Goal: Transaction & Acquisition: Subscribe to service/newsletter

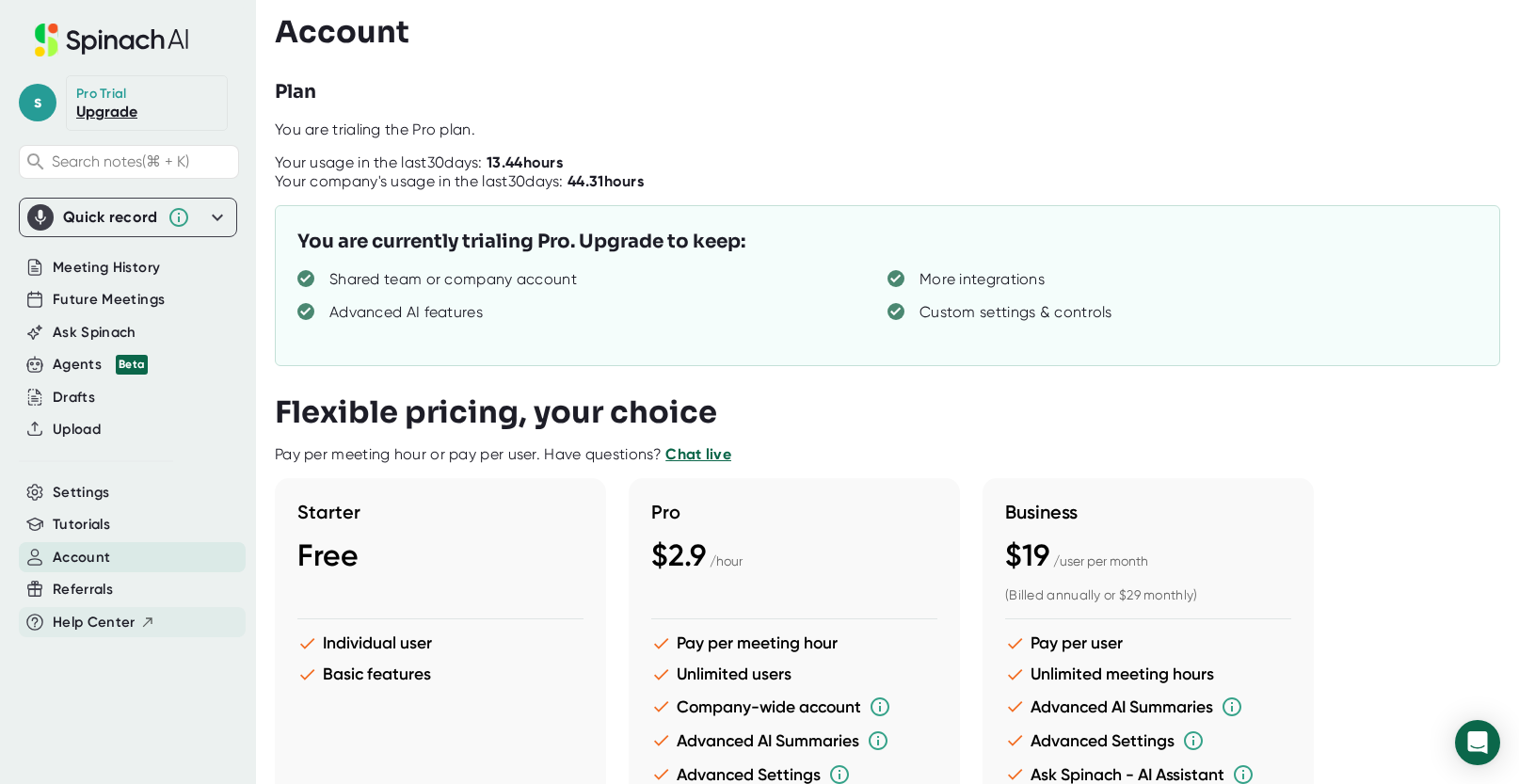
click at [67, 631] on span "Help Center" at bounding box center [94, 622] width 83 height 22
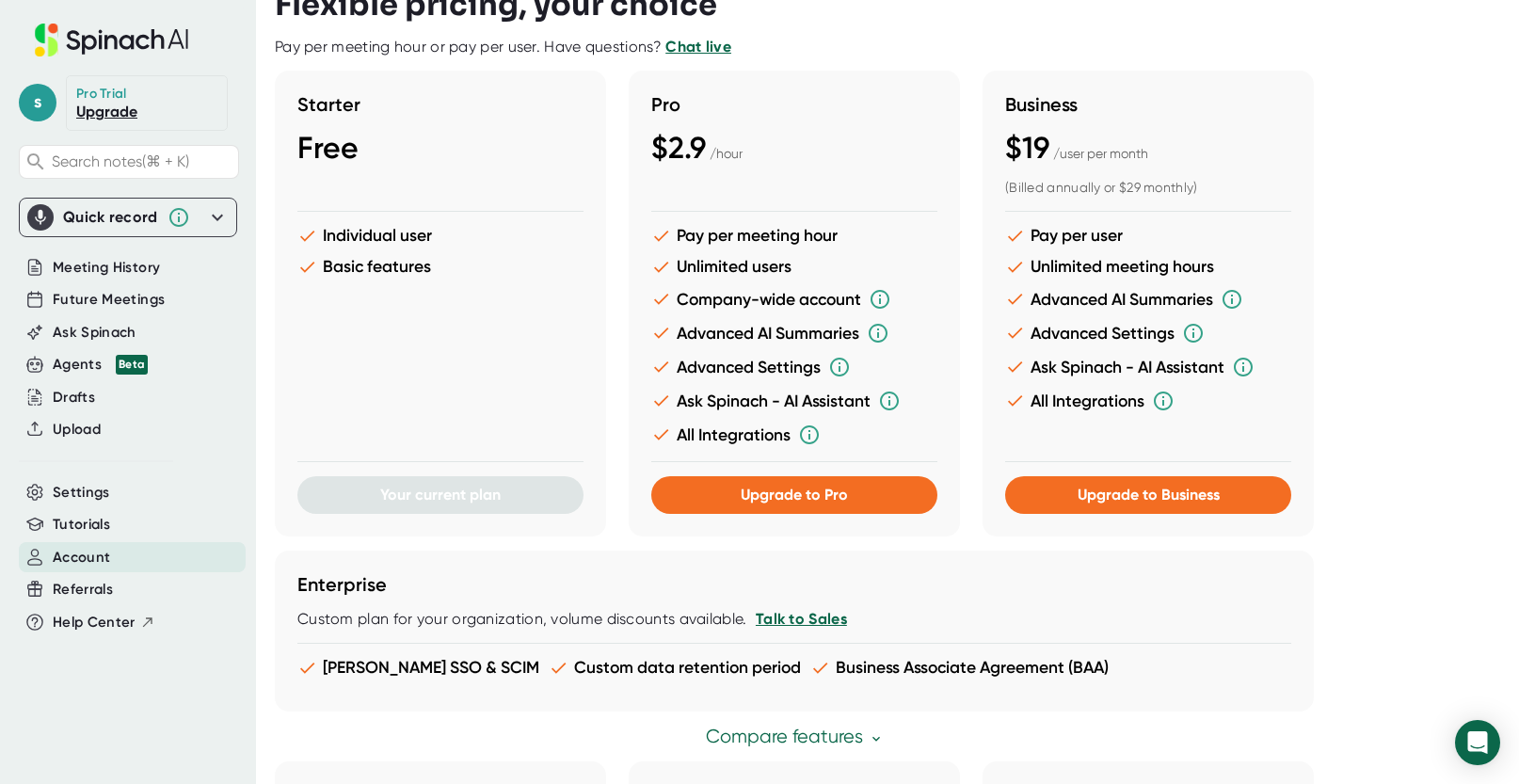
scroll to position [400, 0]
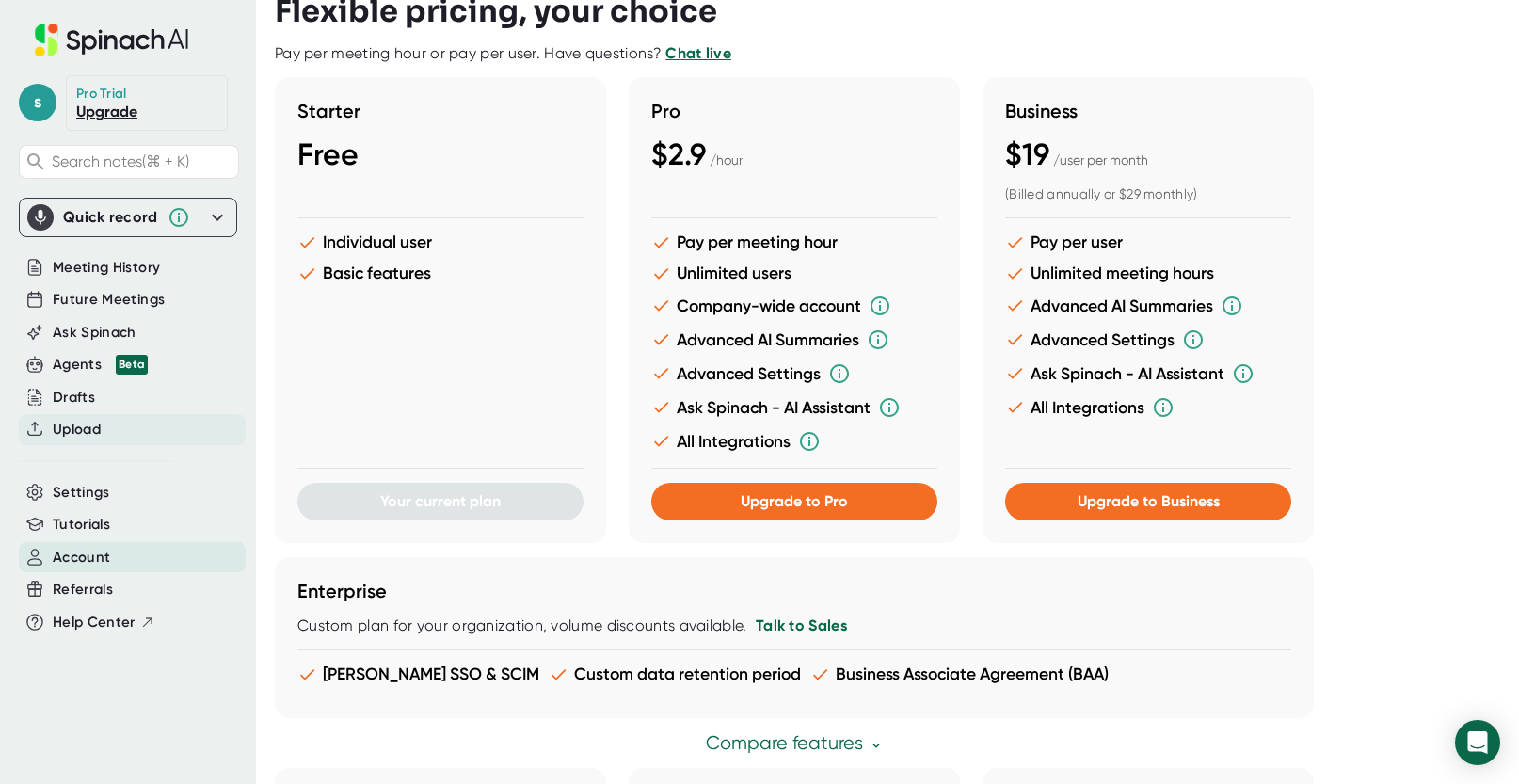
click at [73, 433] on span "Upload" at bounding box center [76, 429] width 48 height 22
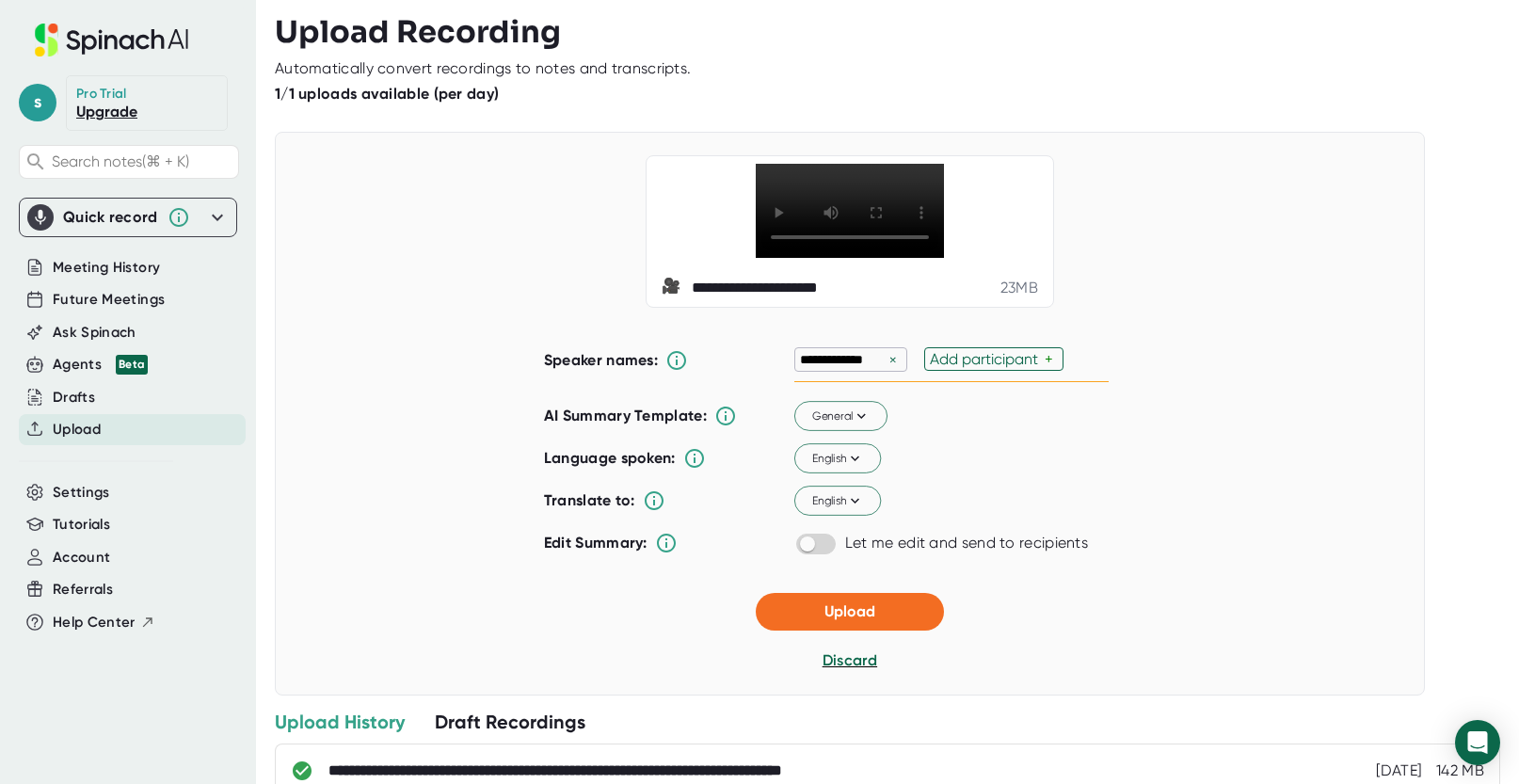
click at [1045, 368] on div "+" at bounding box center [1051, 359] width 13 height 18
type input "[PERSON_NAME]"
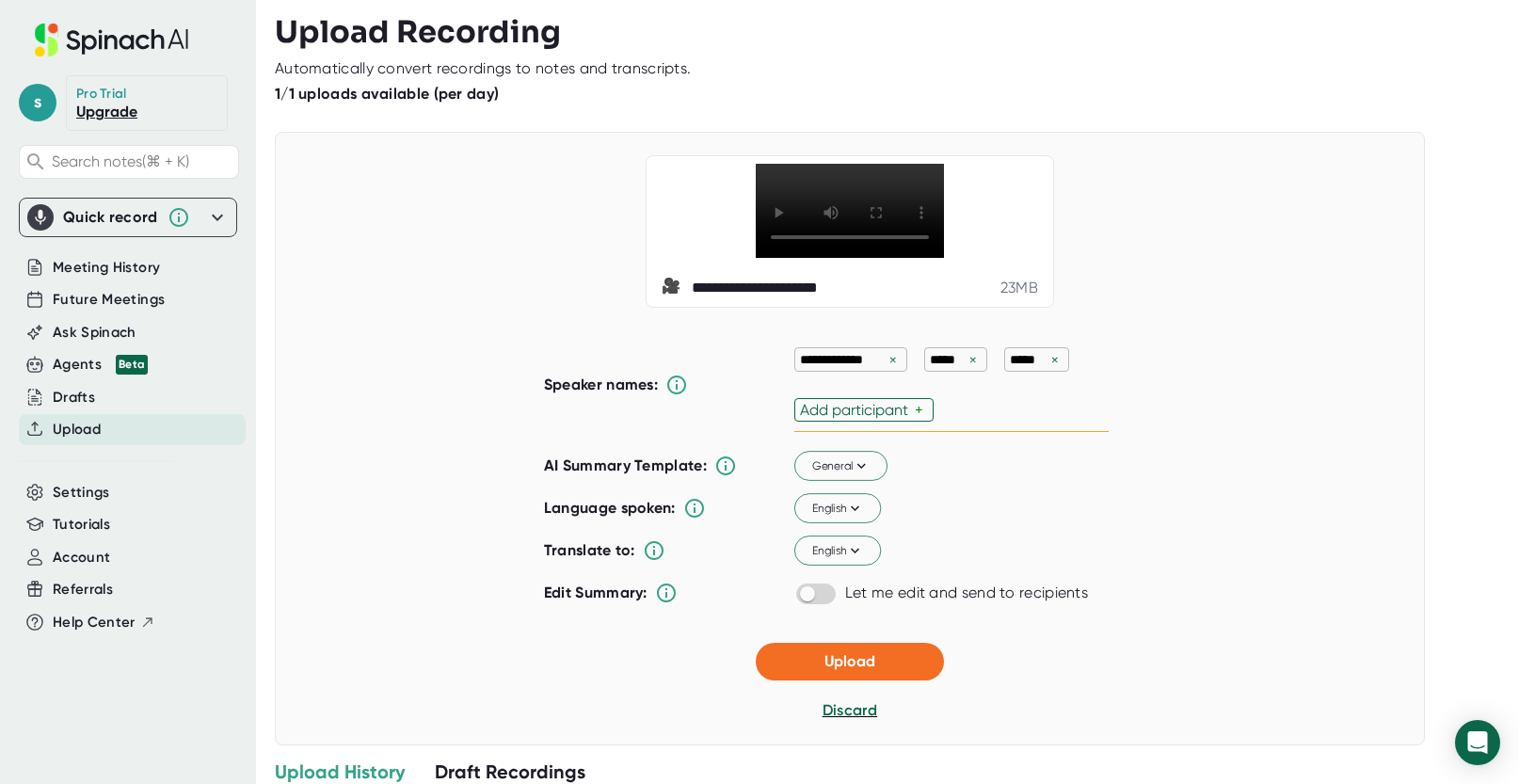
click at [1047, 369] on div "×" at bounding box center [1055, 360] width 17 height 18
click at [847, 418] on div "Add participant" at bounding box center [858, 409] width 115 height 18
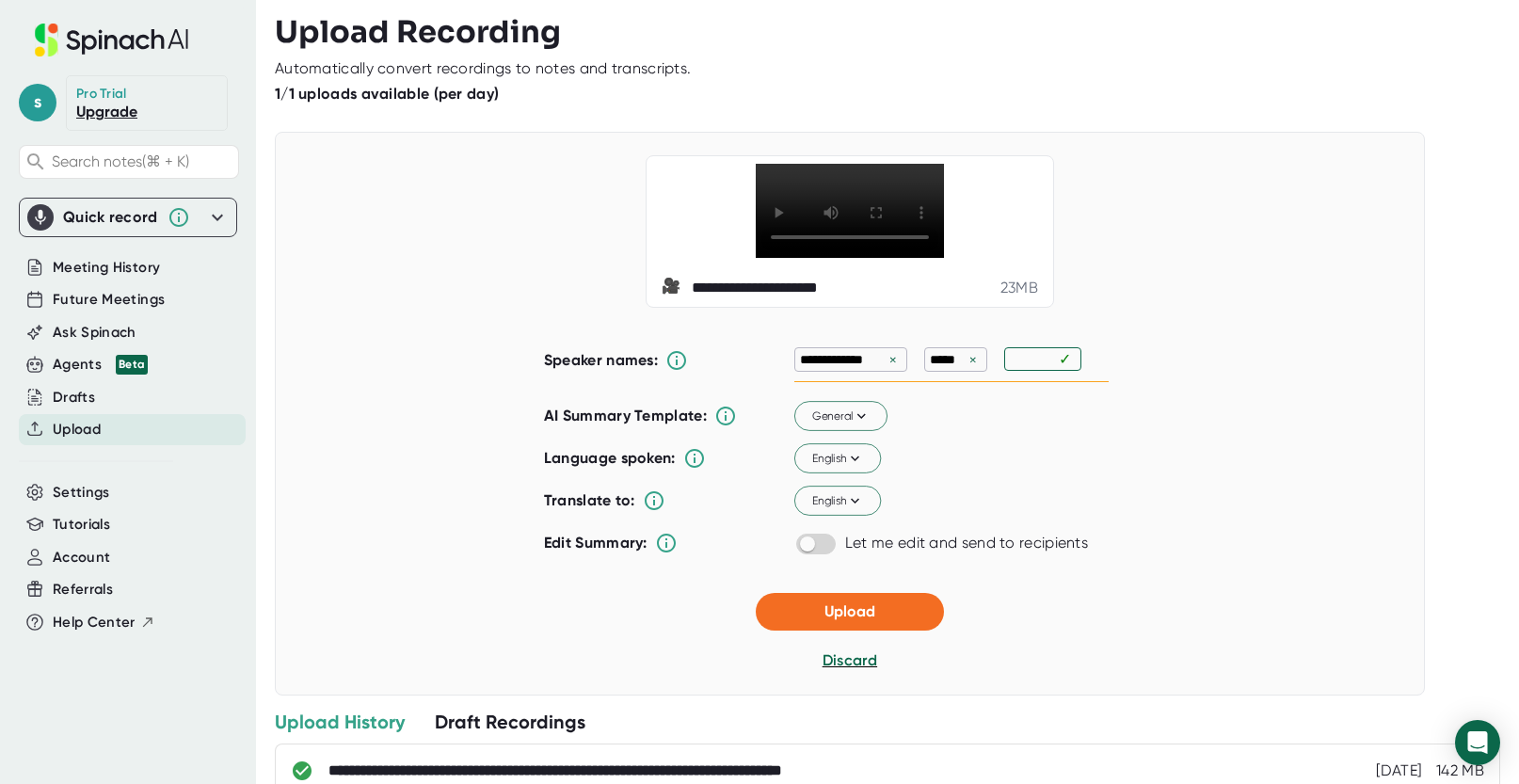
click at [1057, 382] on div "**********" at bounding box center [951, 360] width 314 height 45
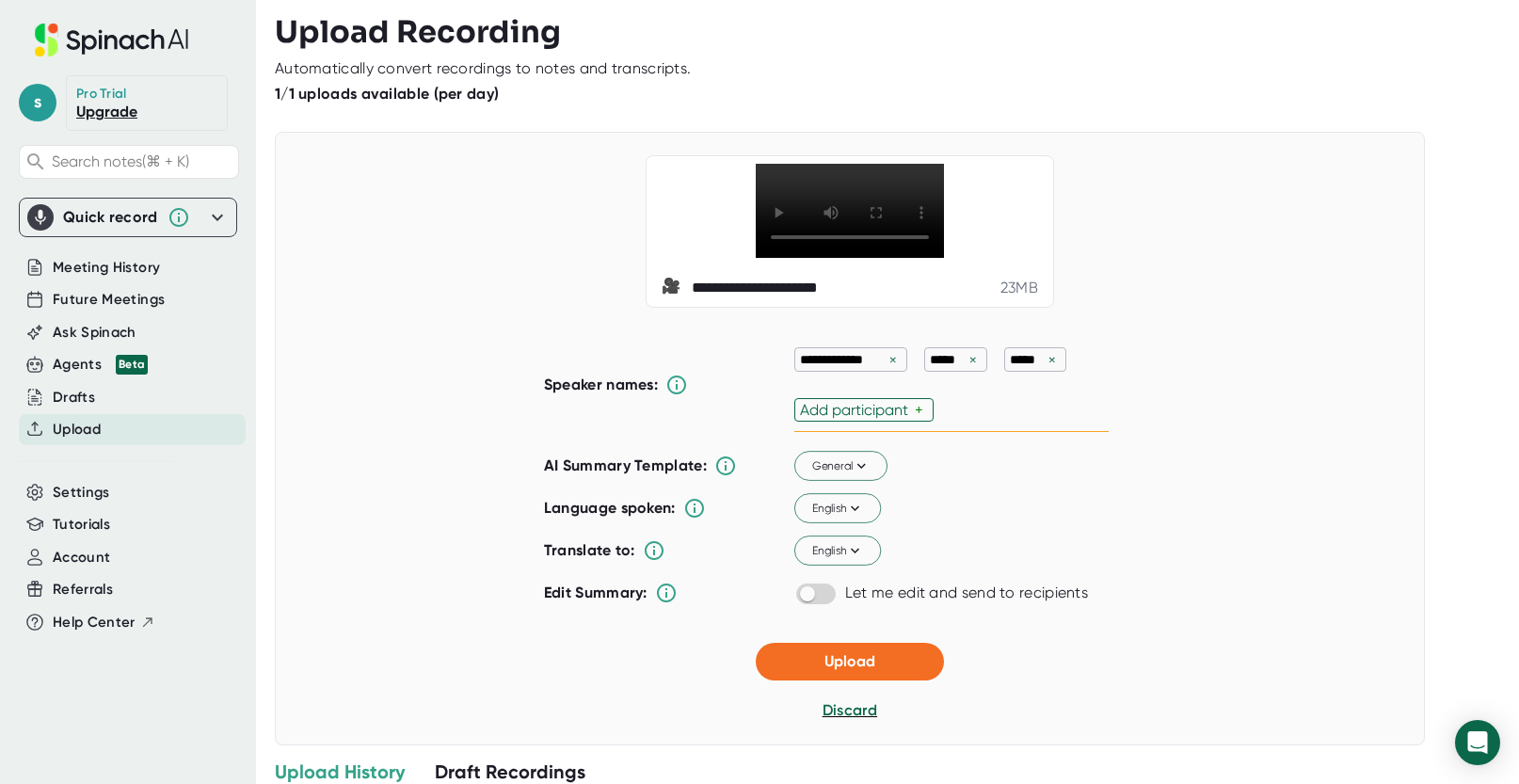
click at [872, 418] on div "Add participant" at bounding box center [858, 409] width 115 height 18
type input "Crystal"
click at [821, 604] on input "checkbox" at bounding box center [807, 594] width 54 height 17
click at [808, 604] on input "checkbox" at bounding box center [825, 594] width 54 height 17
checkbox input "false"
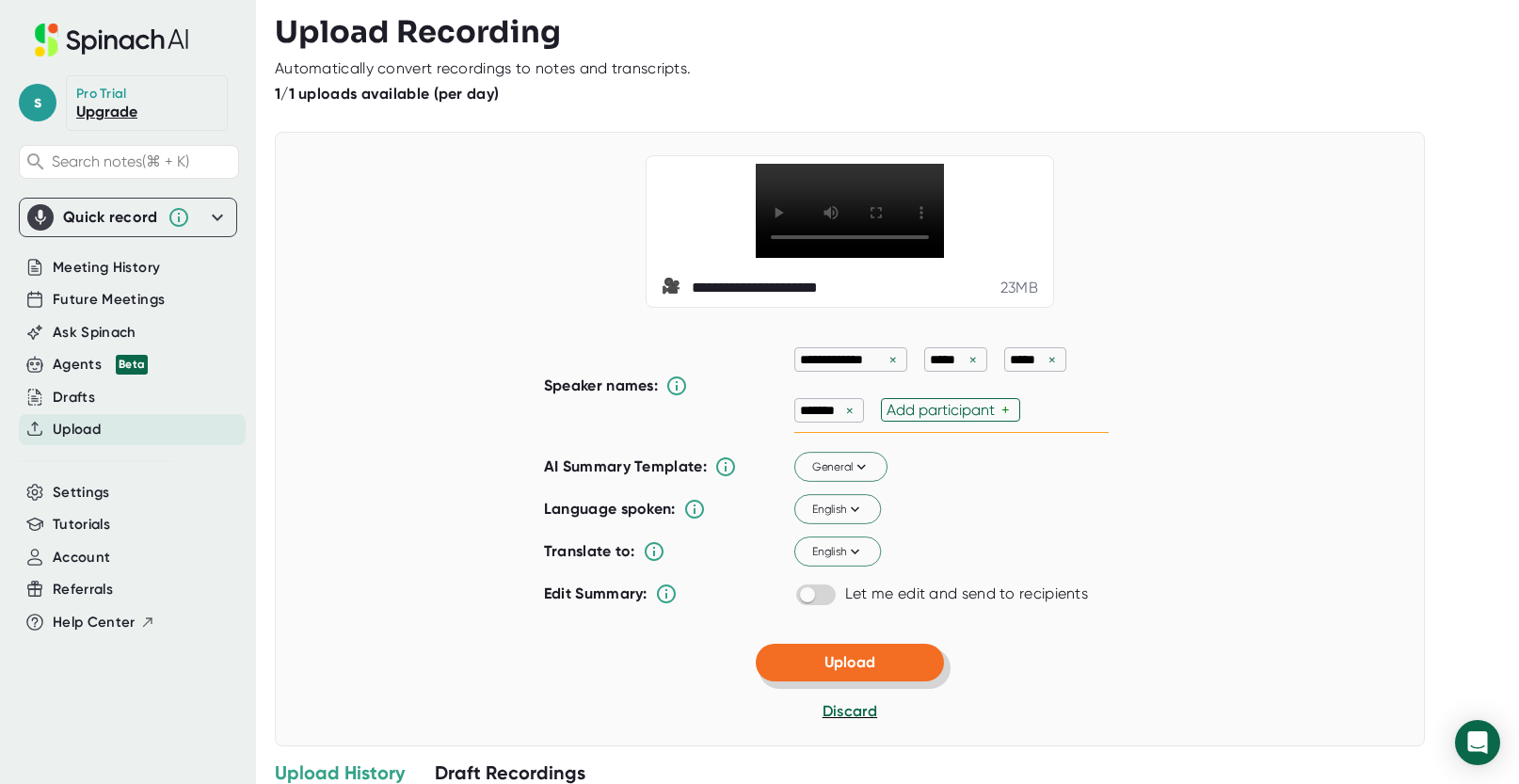
click at [868, 671] on span "Upload" at bounding box center [850, 662] width 51 height 18
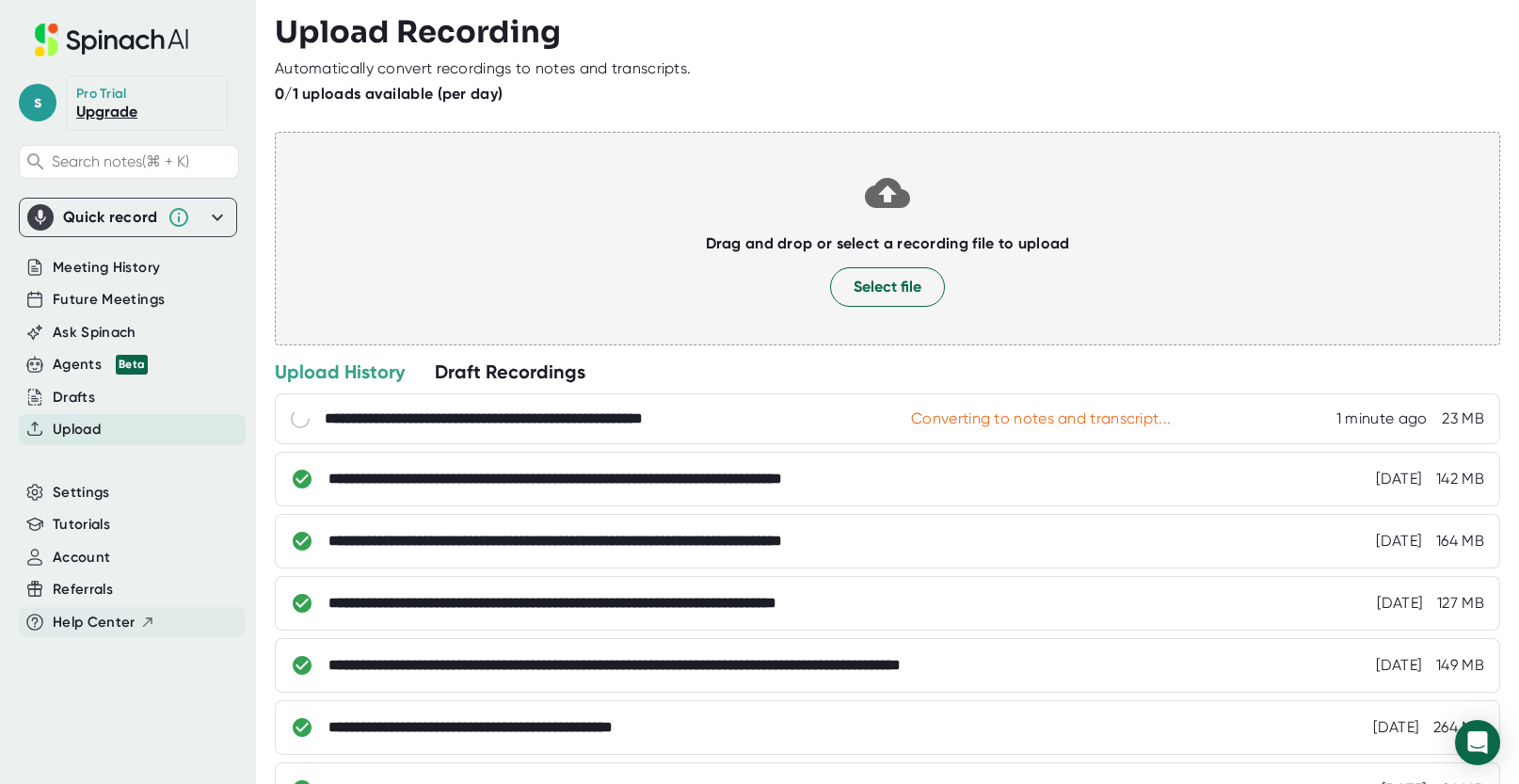
click at [102, 626] on span "Help Center" at bounding box center [94, 622] width 83 height 22
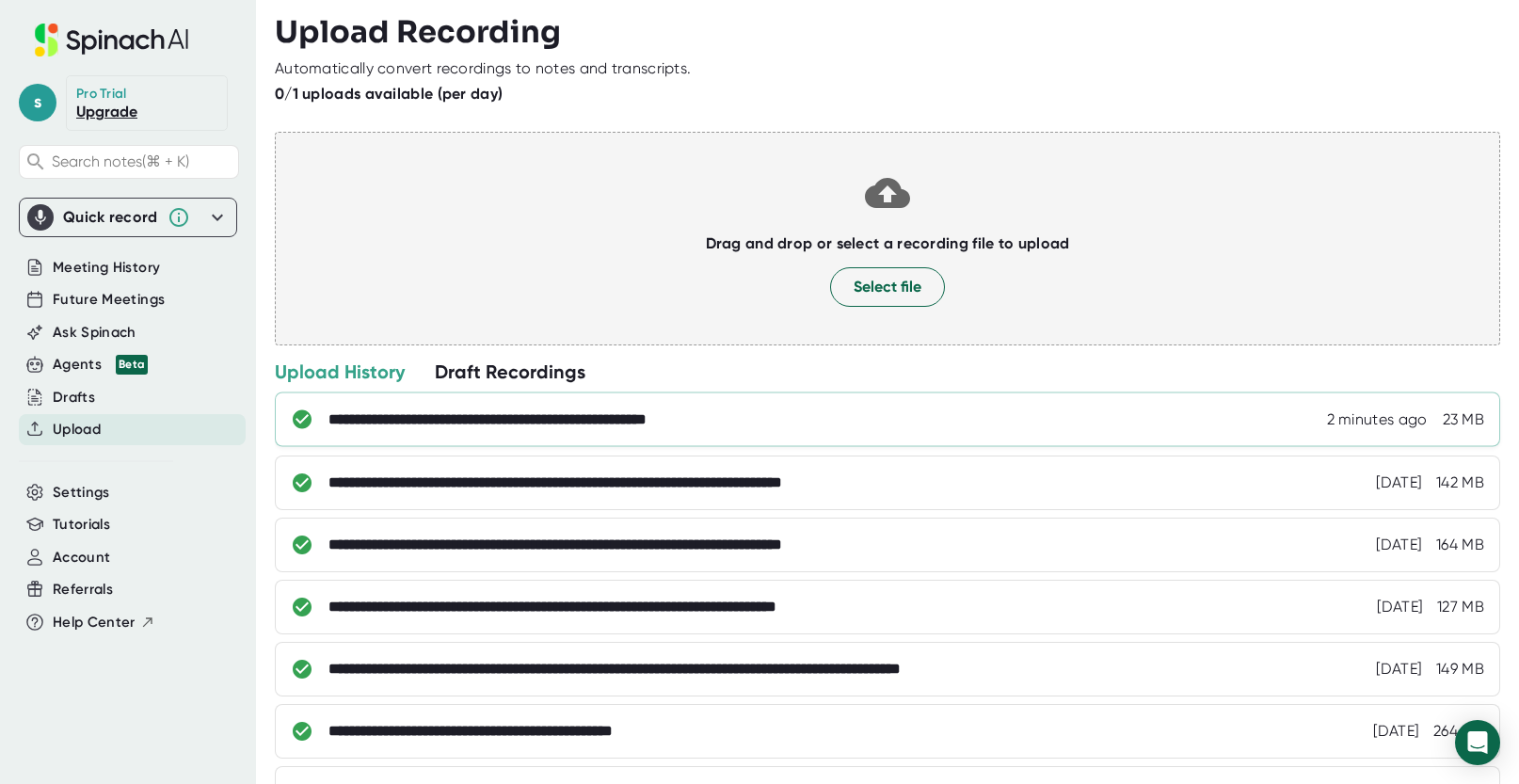
click at [863, 428] on div "**********" at bounding box center [906, 419] width 1156 height 19
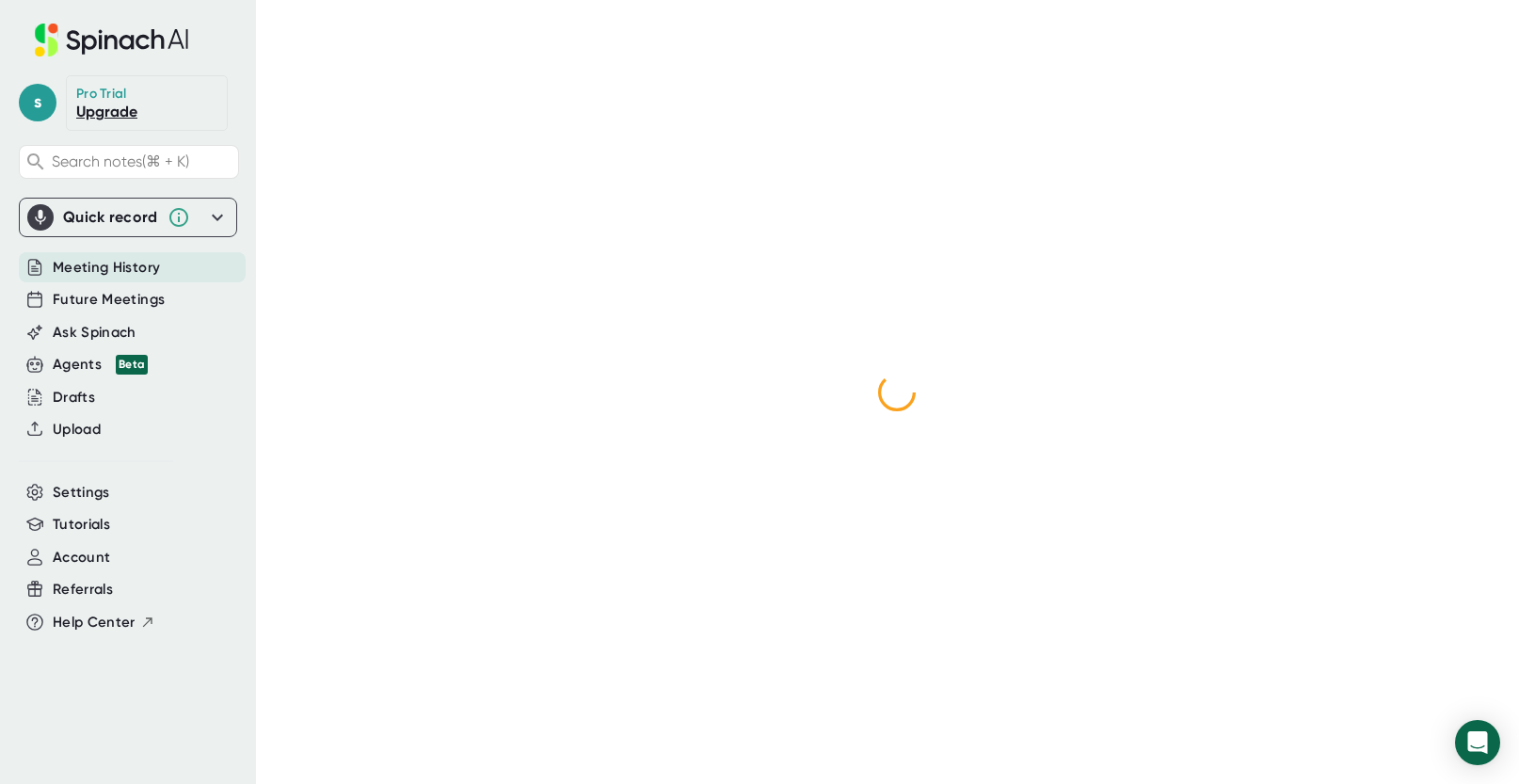
click at [146, 273] on span "Meeting History" at bounding box center [106, 268] width 107 height 22
click at [78, 429] on span "Upload" at bounding box center [76, 429] width 48 height 22
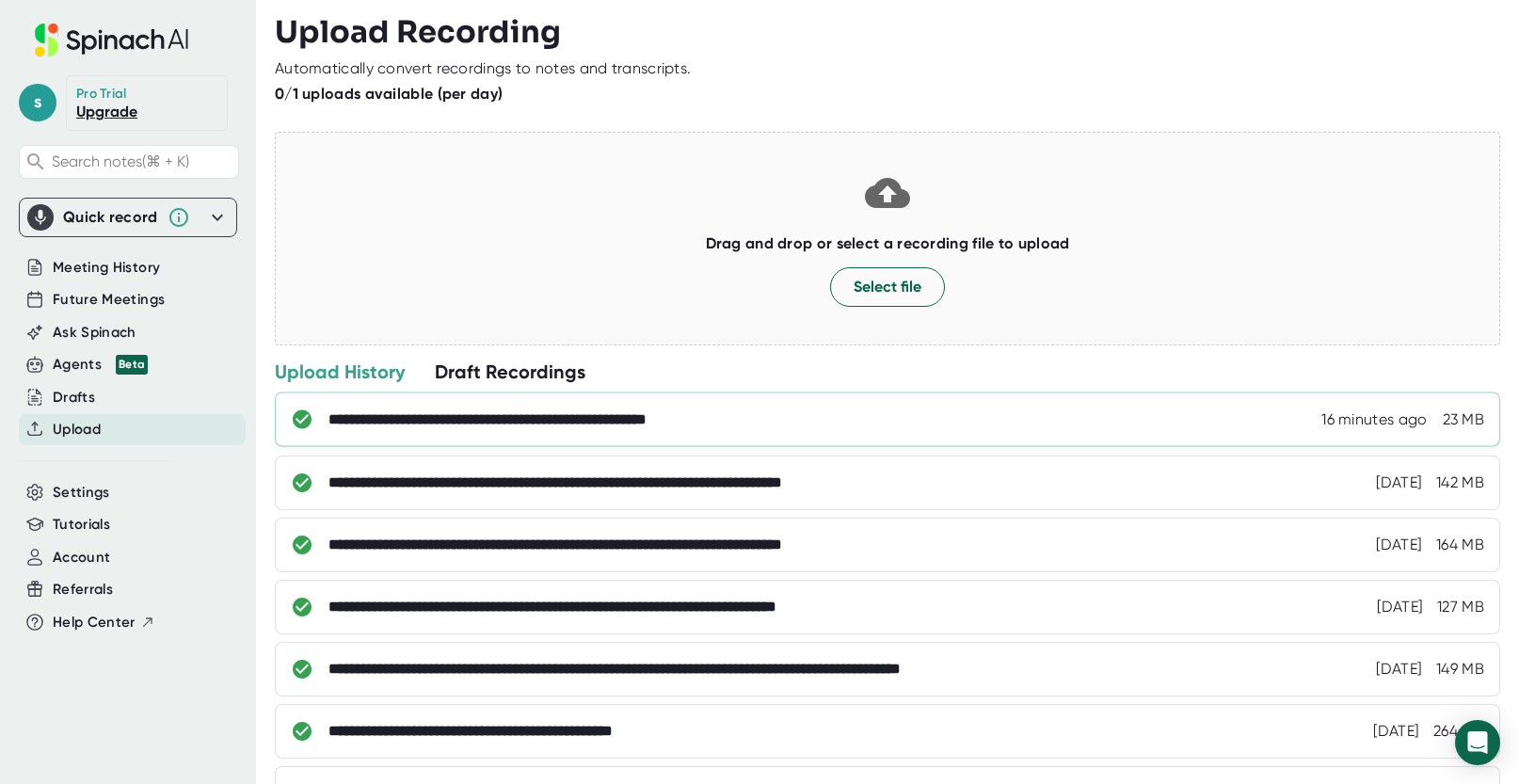
click at [606, 418] on div "**********" at bounding box center [538, 419] width 421 height 19
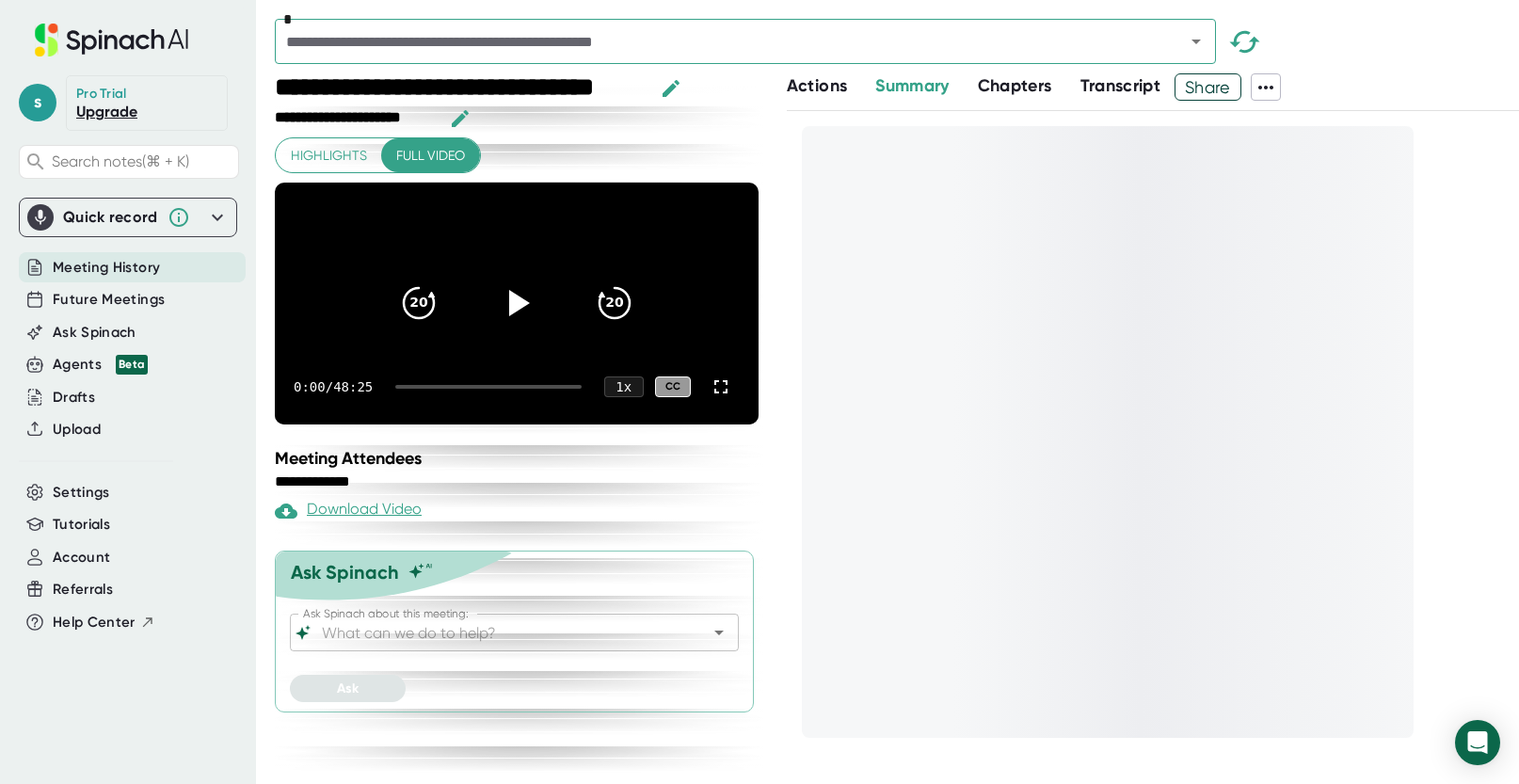
click at [1128, 87] on span "Transcript" at bounding box center [1121, 85] width 81 height 21
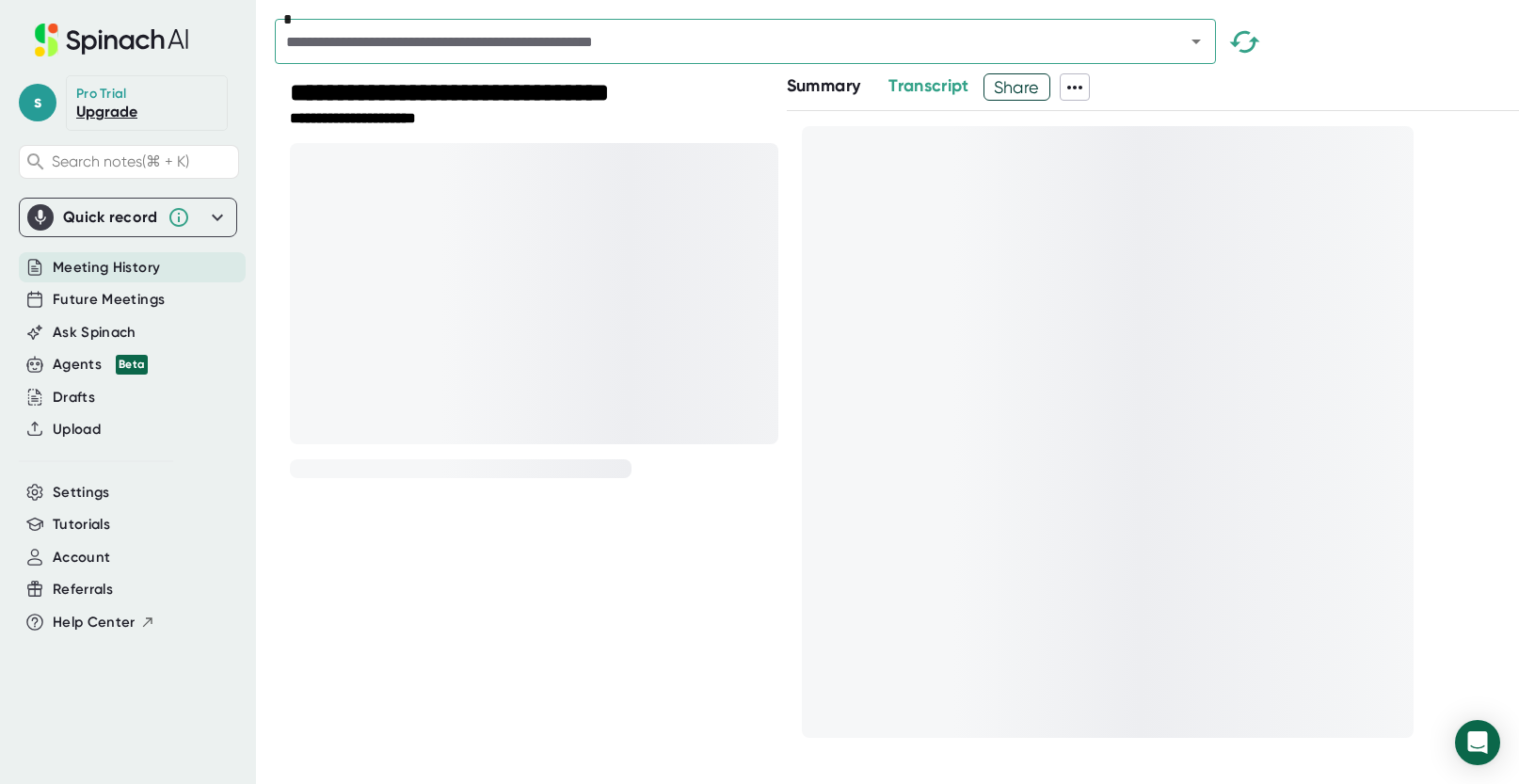
click at [1276, 93] on div "Summary Transcript Share" at bounding box center [1153, 87] width 733 height 28
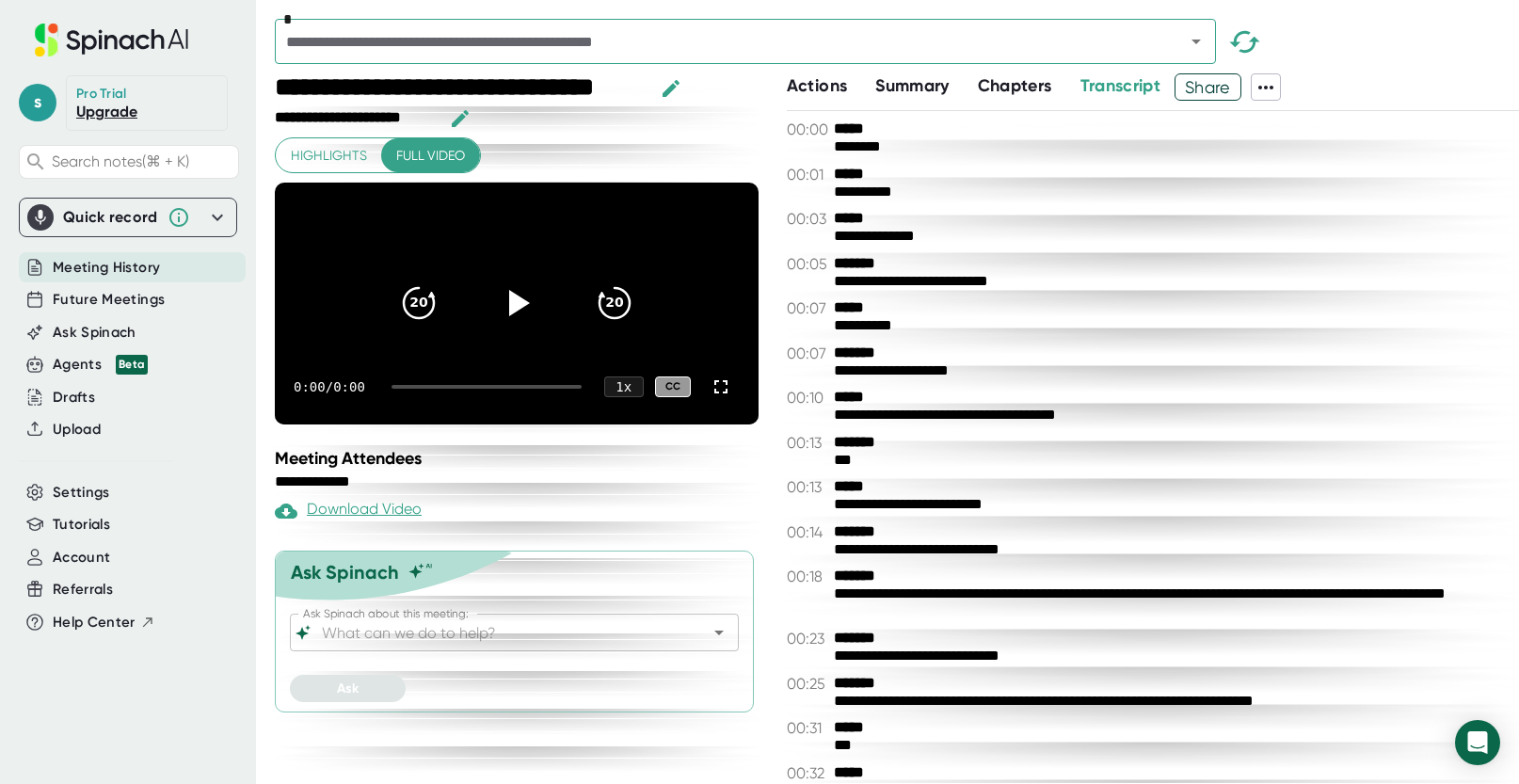
click at [936, 89] on span "Summary" at bounding box center [912, 85] width 73 height 21
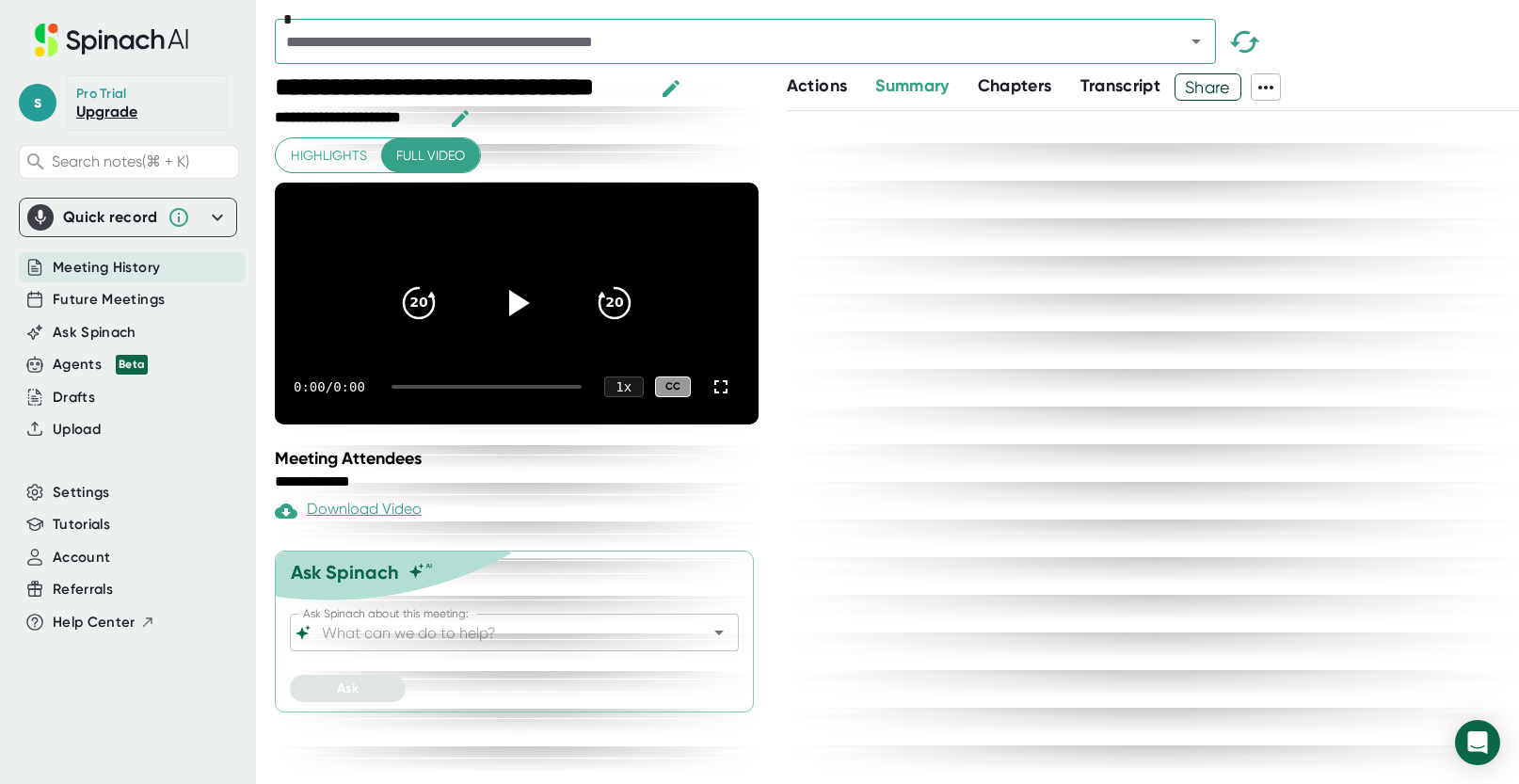
click at [1102, 87] on span "Transcript" at bounding box center [1121, 85] width 81 height 21
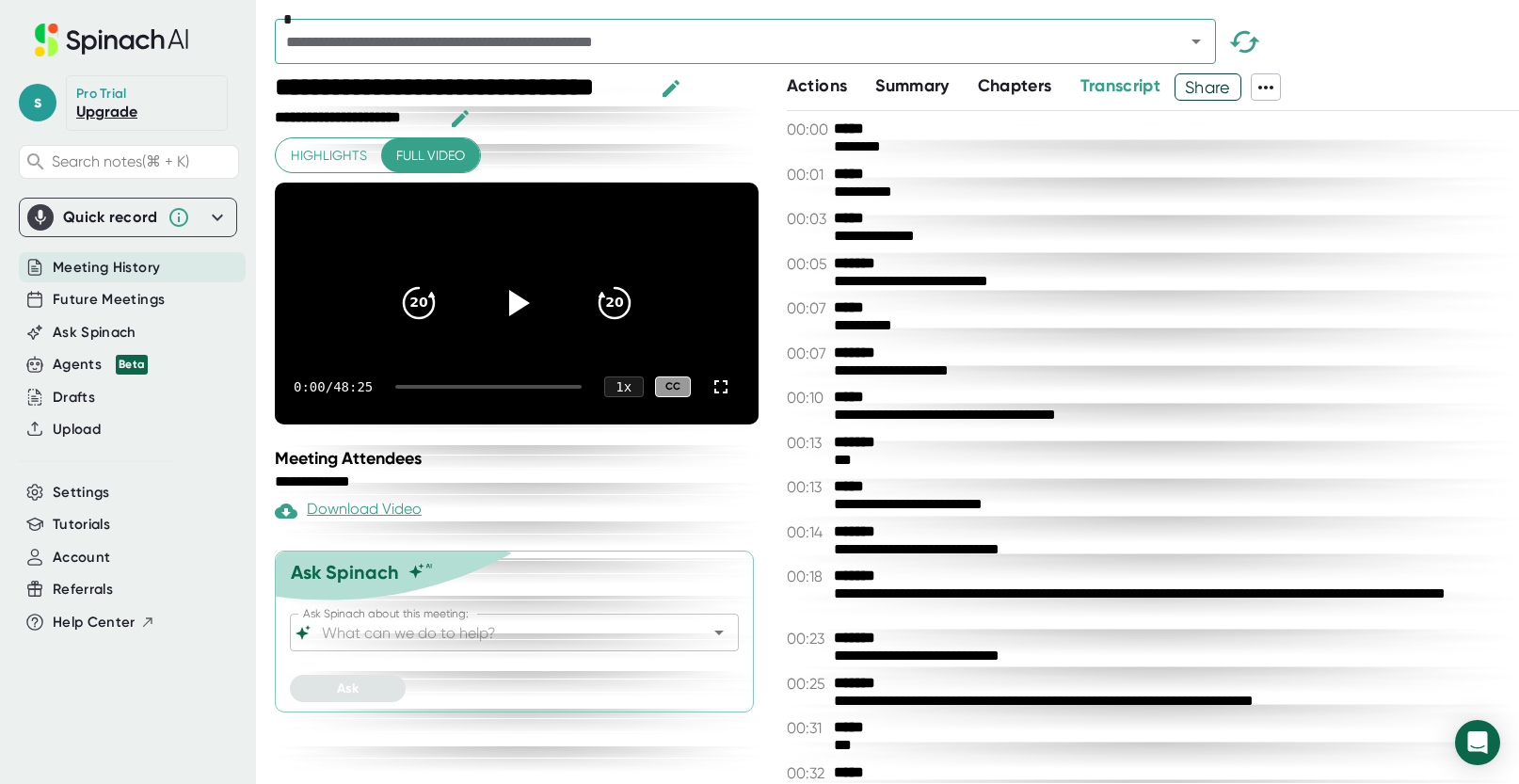
click at [1269, 87] on icon at bounding box center [1265, 87] width 15 height 4
click at [1290, 157] on div "Copy Transcript" at bounding box center [1328, 157] width 114 height 19
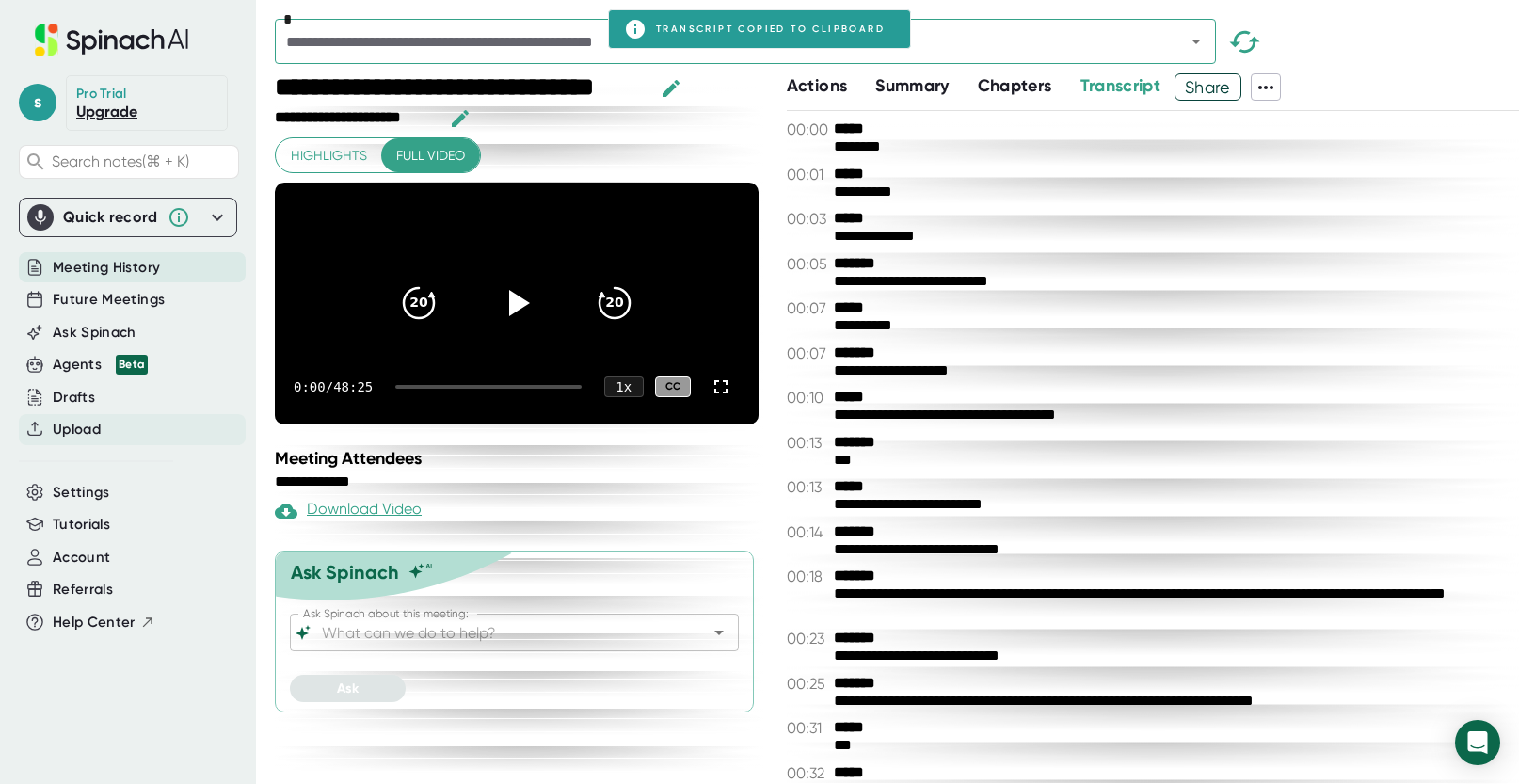
click at [73, 435] on span "Upload" at bounding box center [76, 429] width 48 height 22
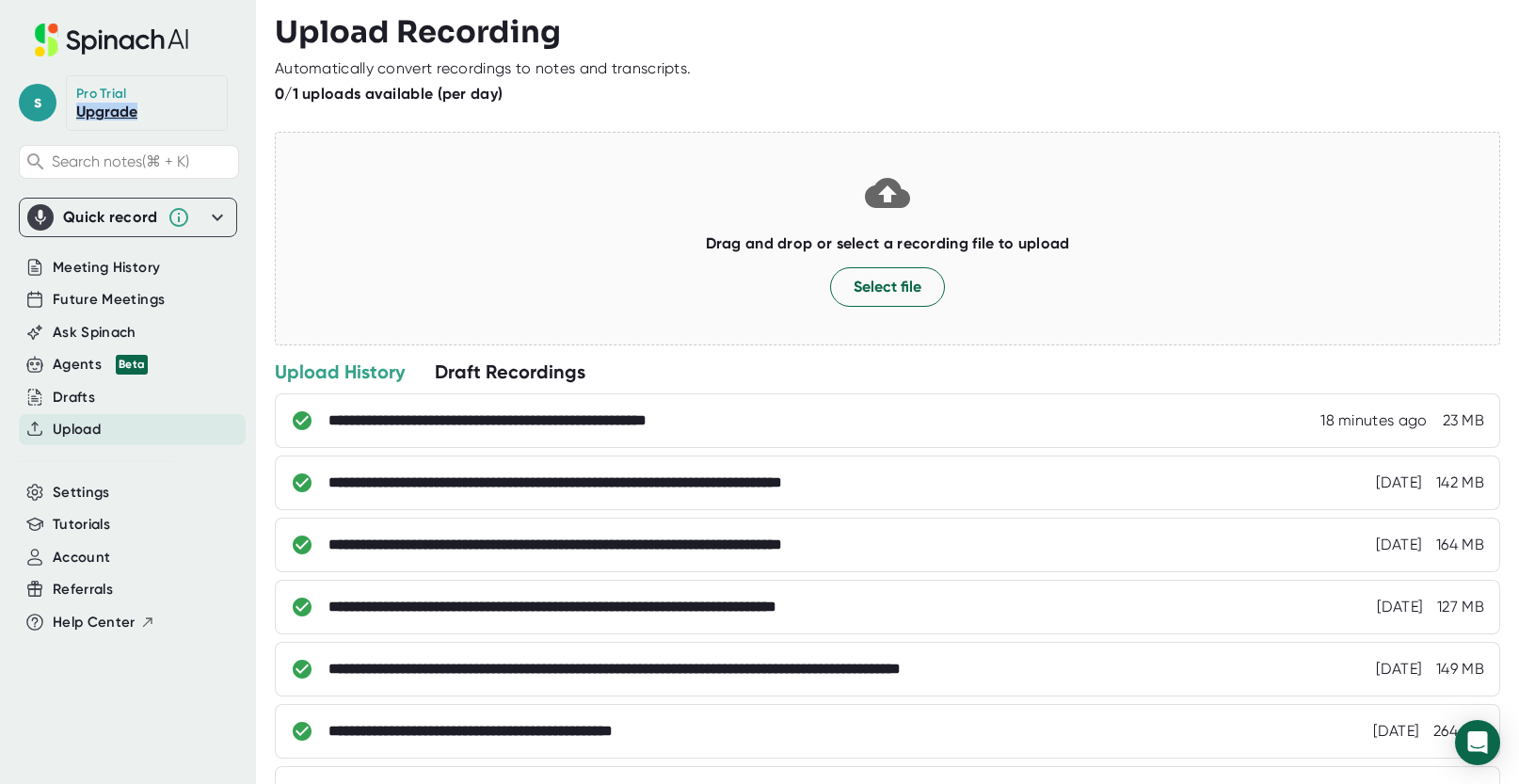
click at [93, 115] on link "Upgrade" at bounding box center [107, 111] width 61 height 18
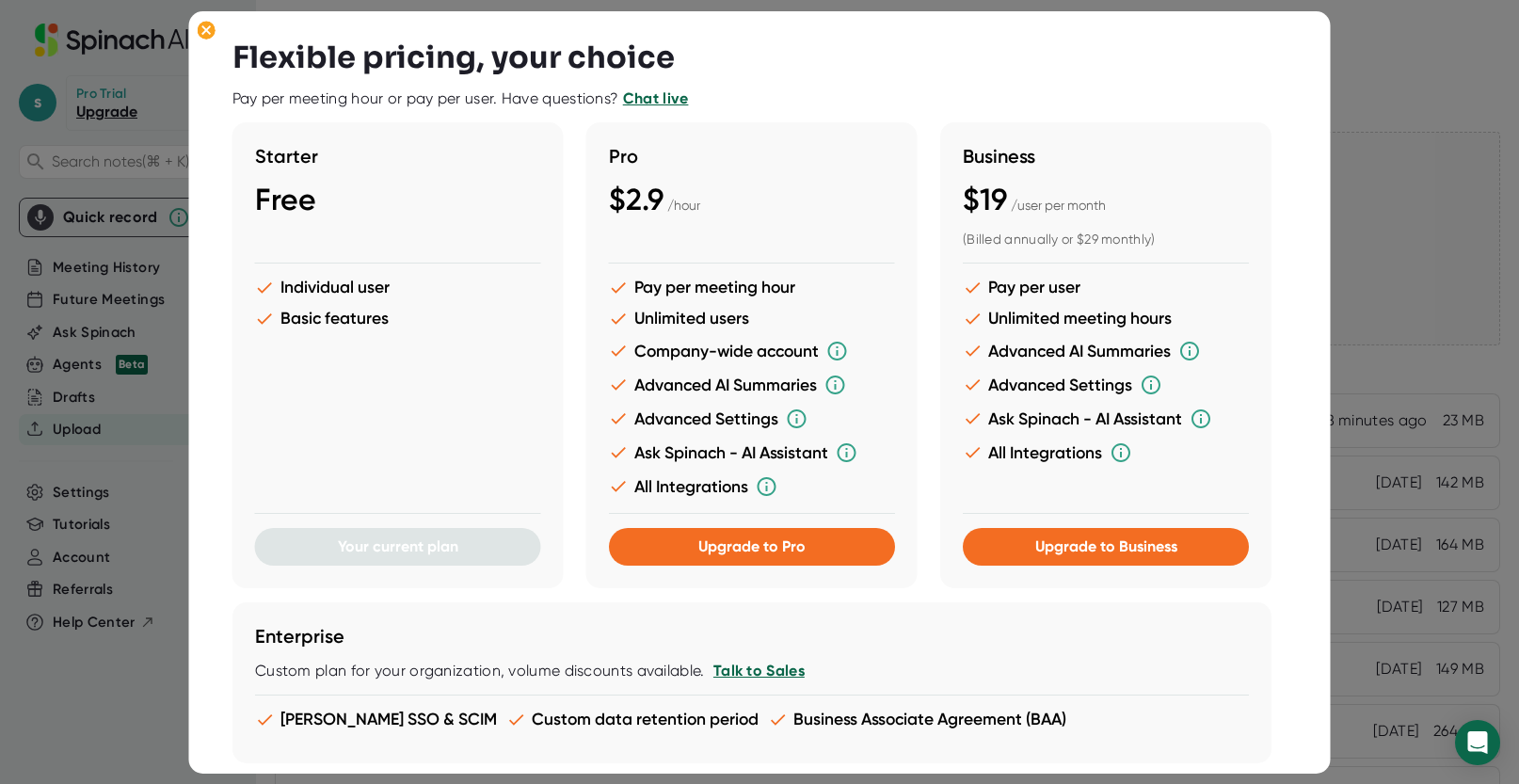
scroll to position [537, 0]
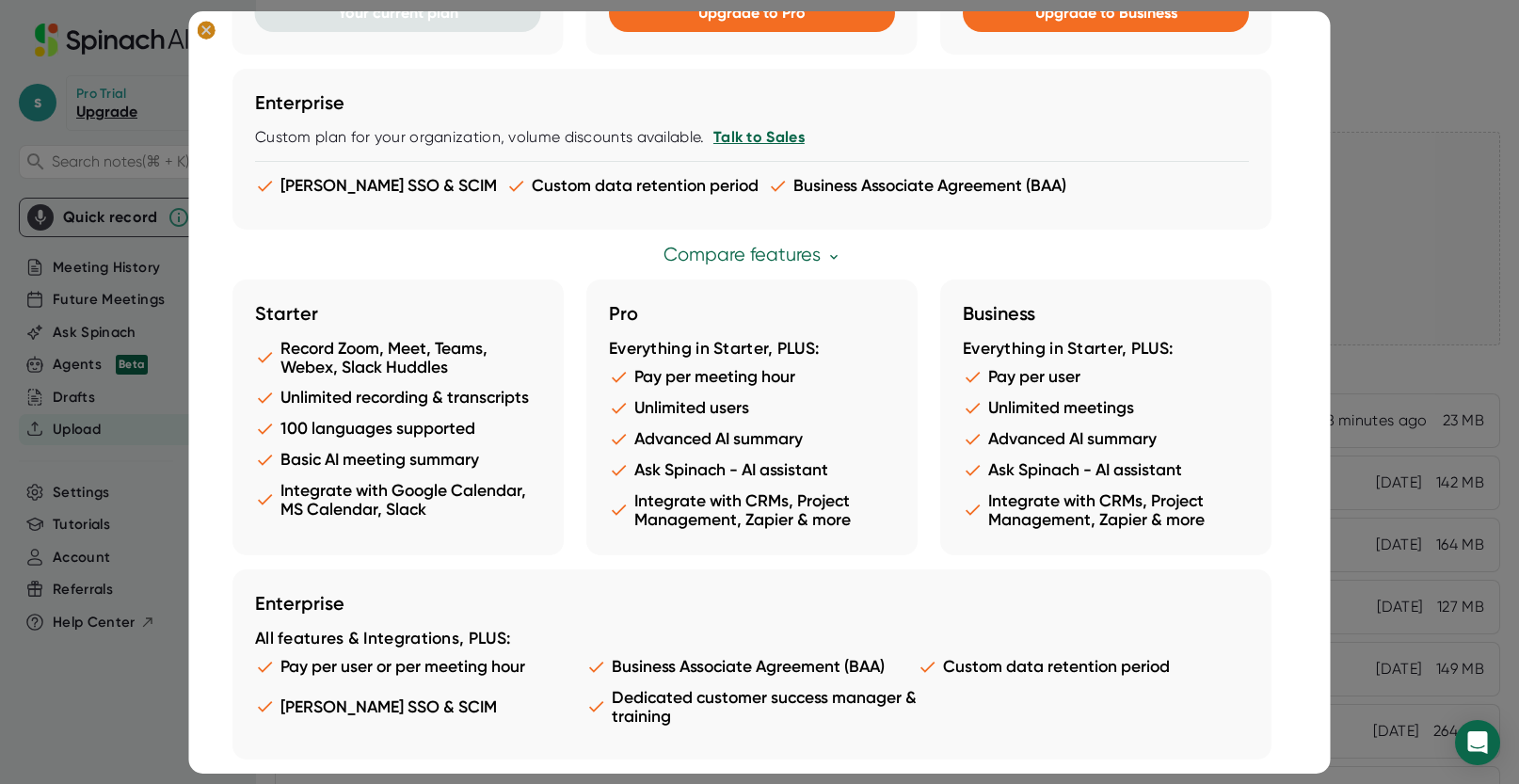
click at [209, 30] on ellipse at bounding box center [206, 30] width 18 height 19
